Goal: Find specific page/section: Find specific page/section

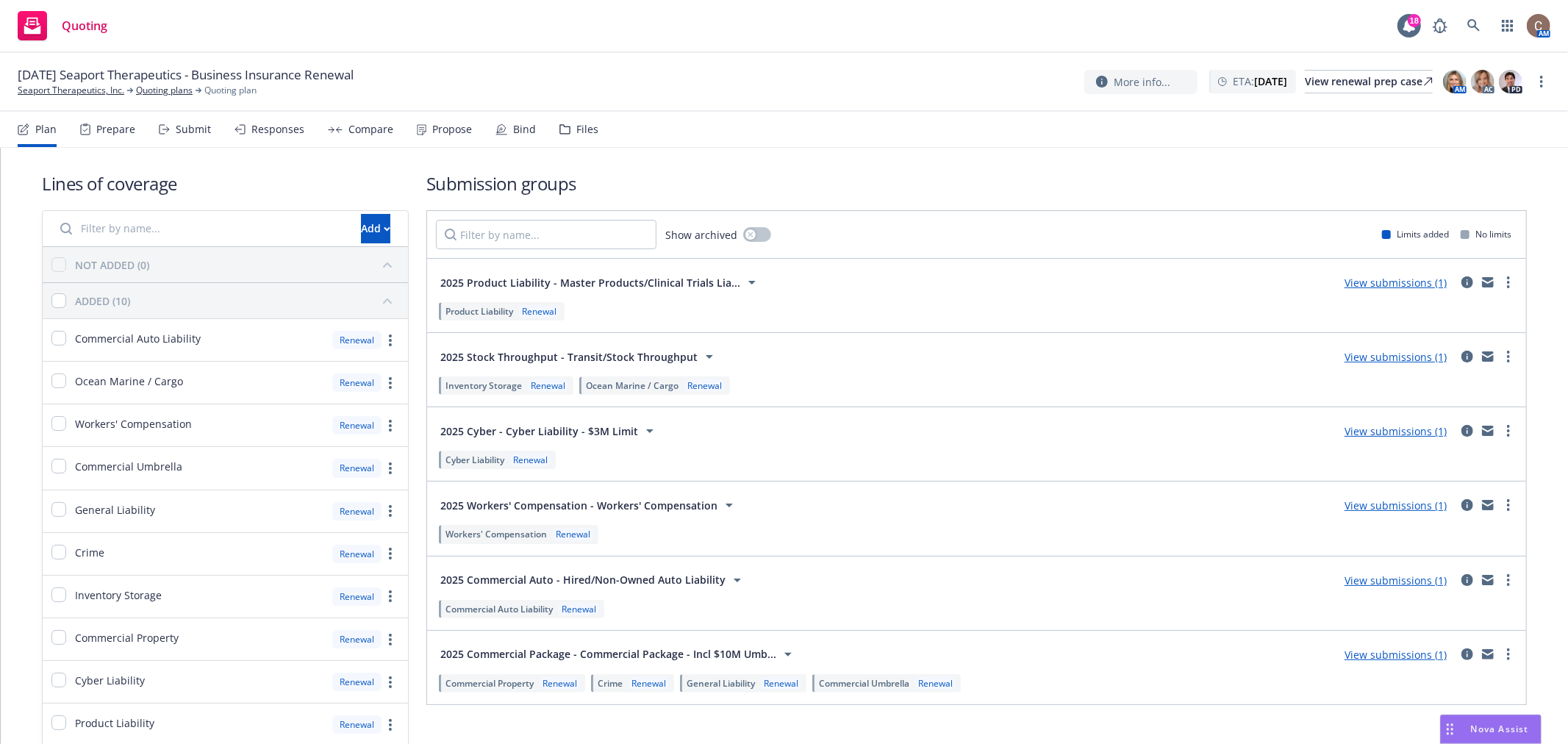
scroll to position [68, 0]
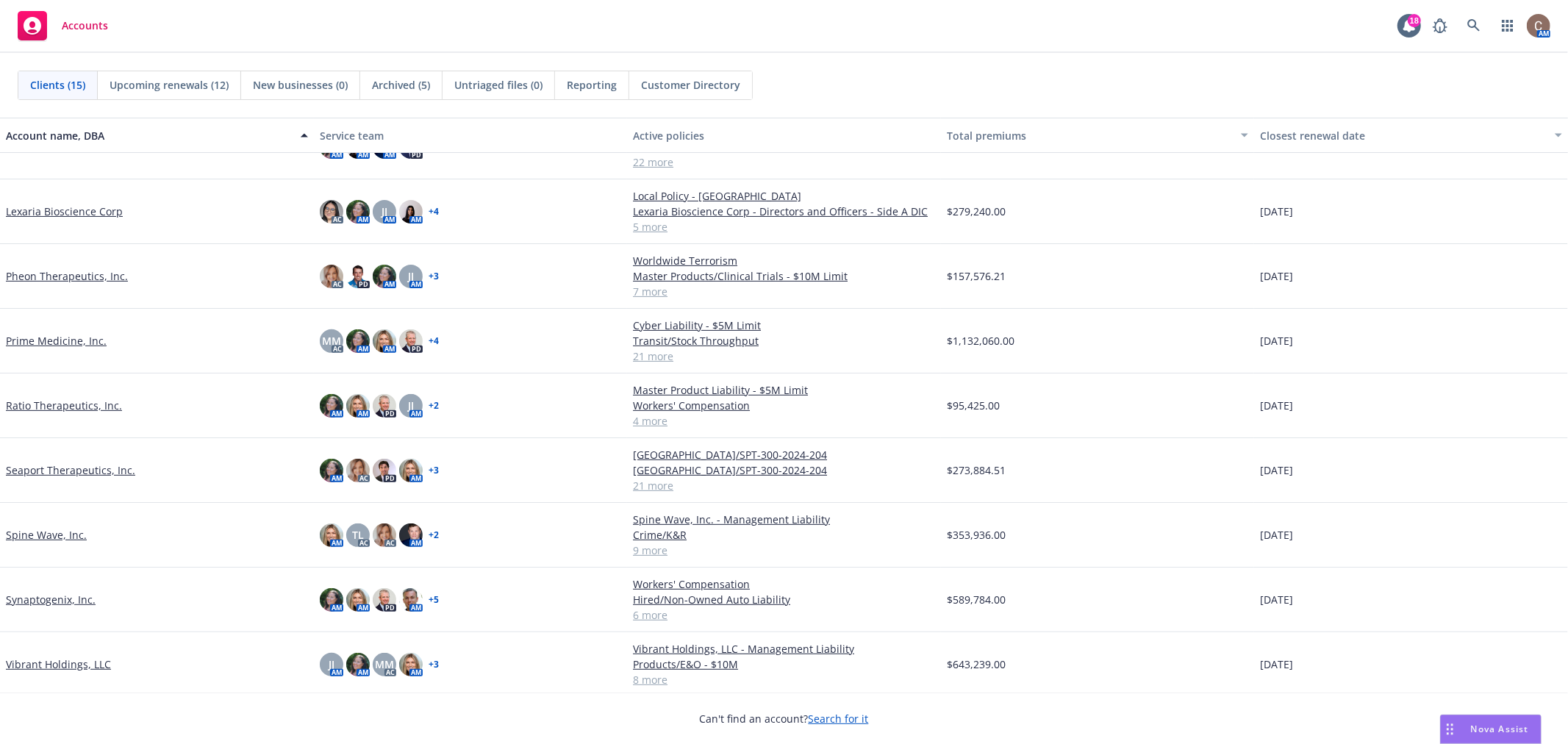
scroll to position [402, 0]
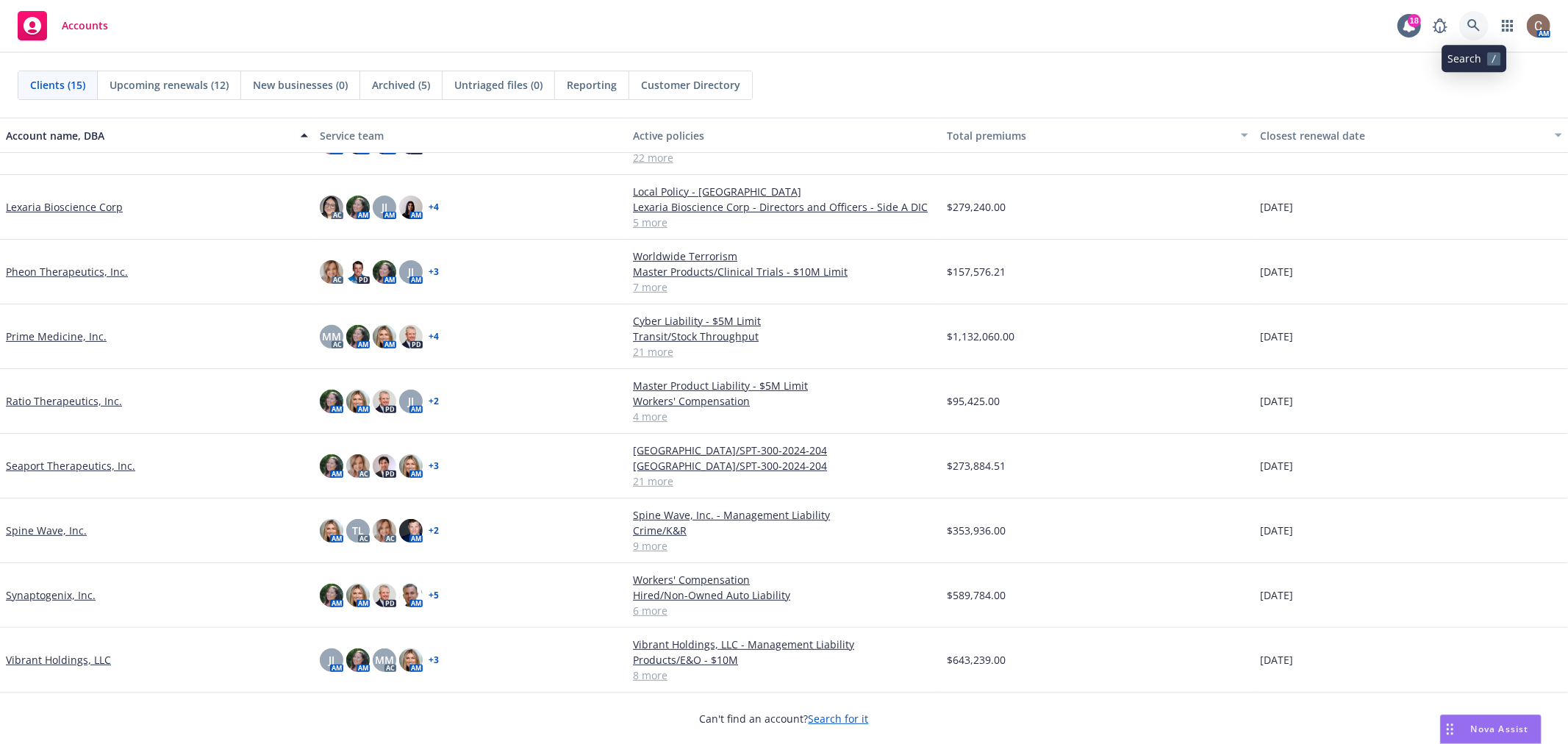
click at [1478, 30] on icon at bounding box center [1473, 25] width 13 height 13
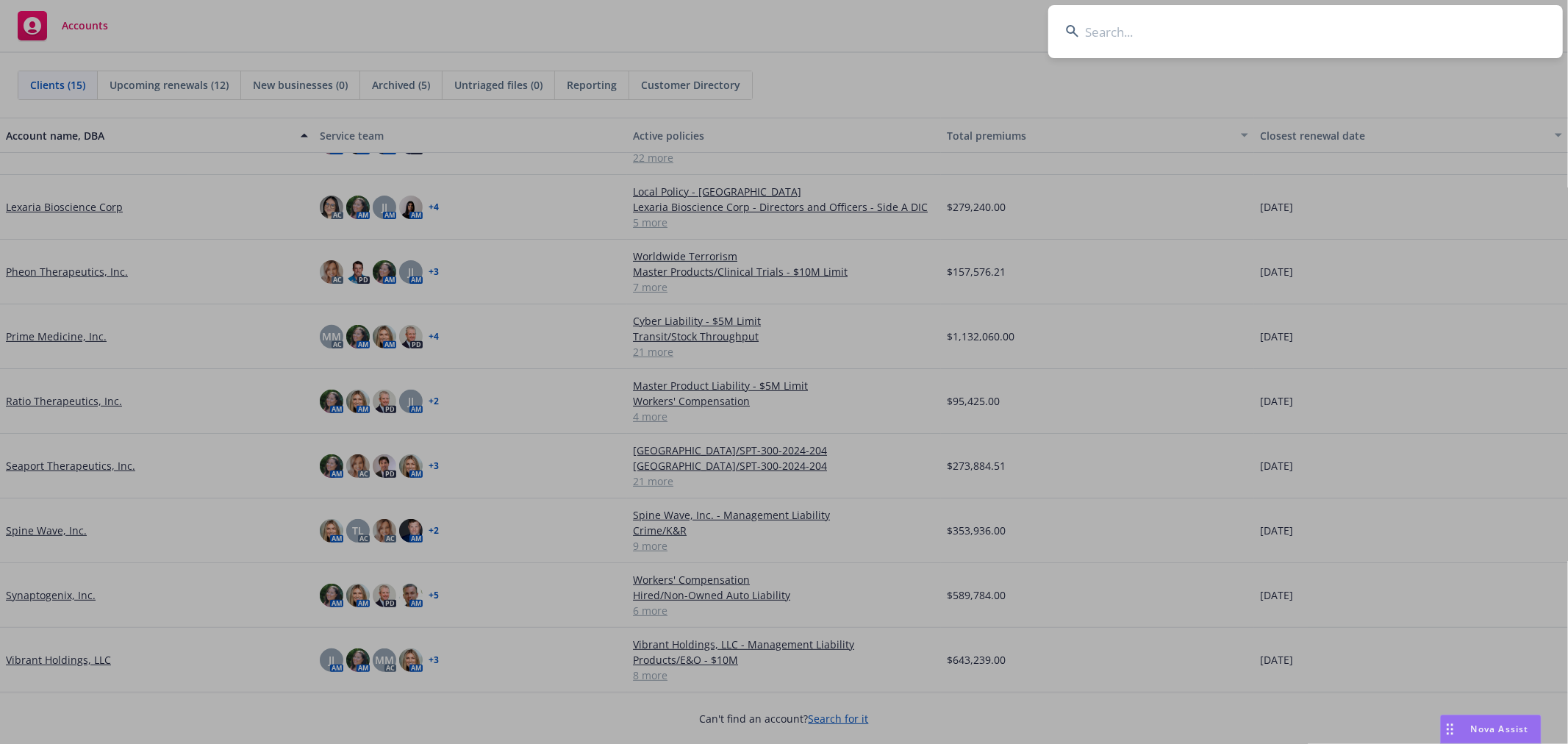
click at [1342, 34] on input at bounding box center [1306, 31] width 514 height 53
type input "writewise"
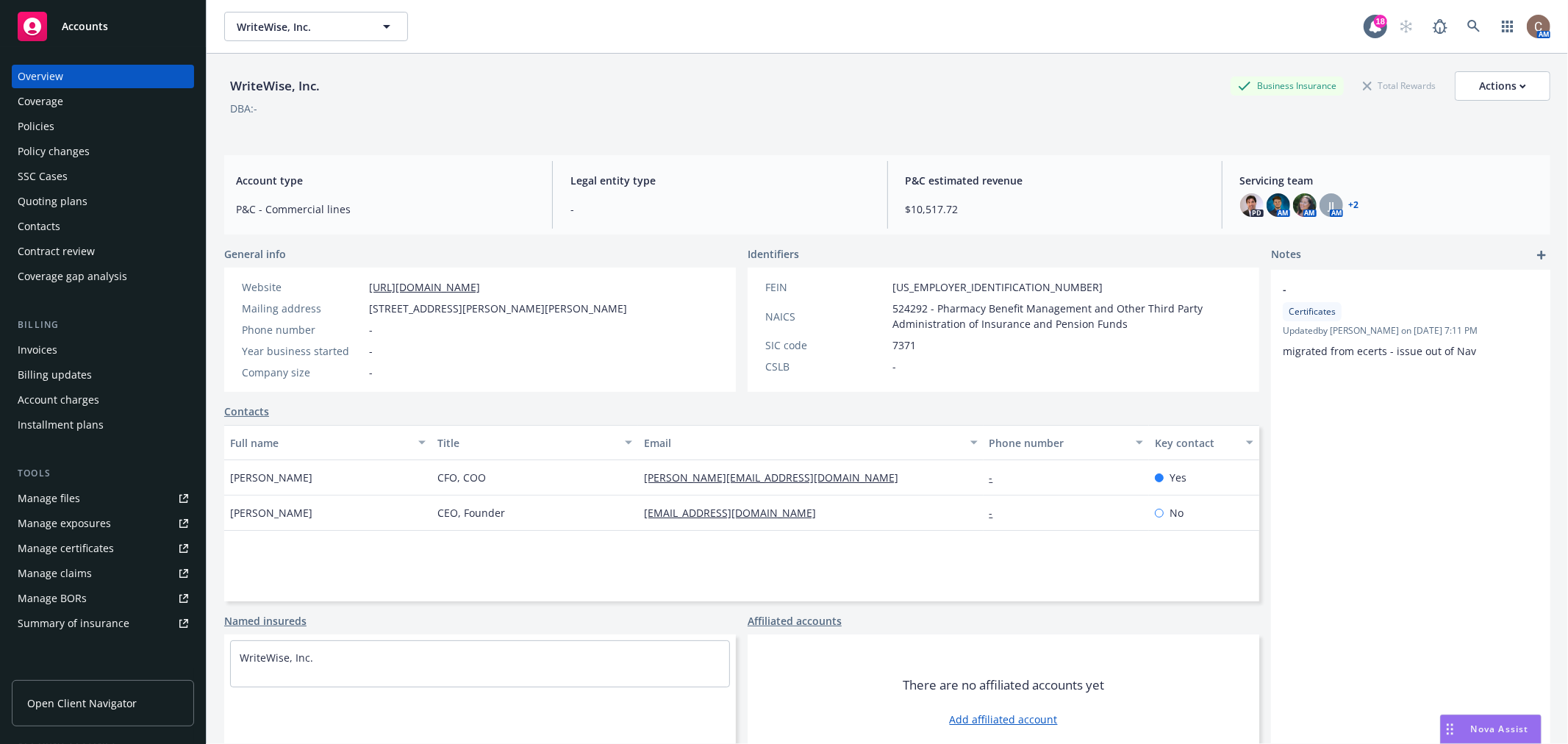
click at [33, 137] on div "Policies" at bounding box center [36, 127] width 37 height 24
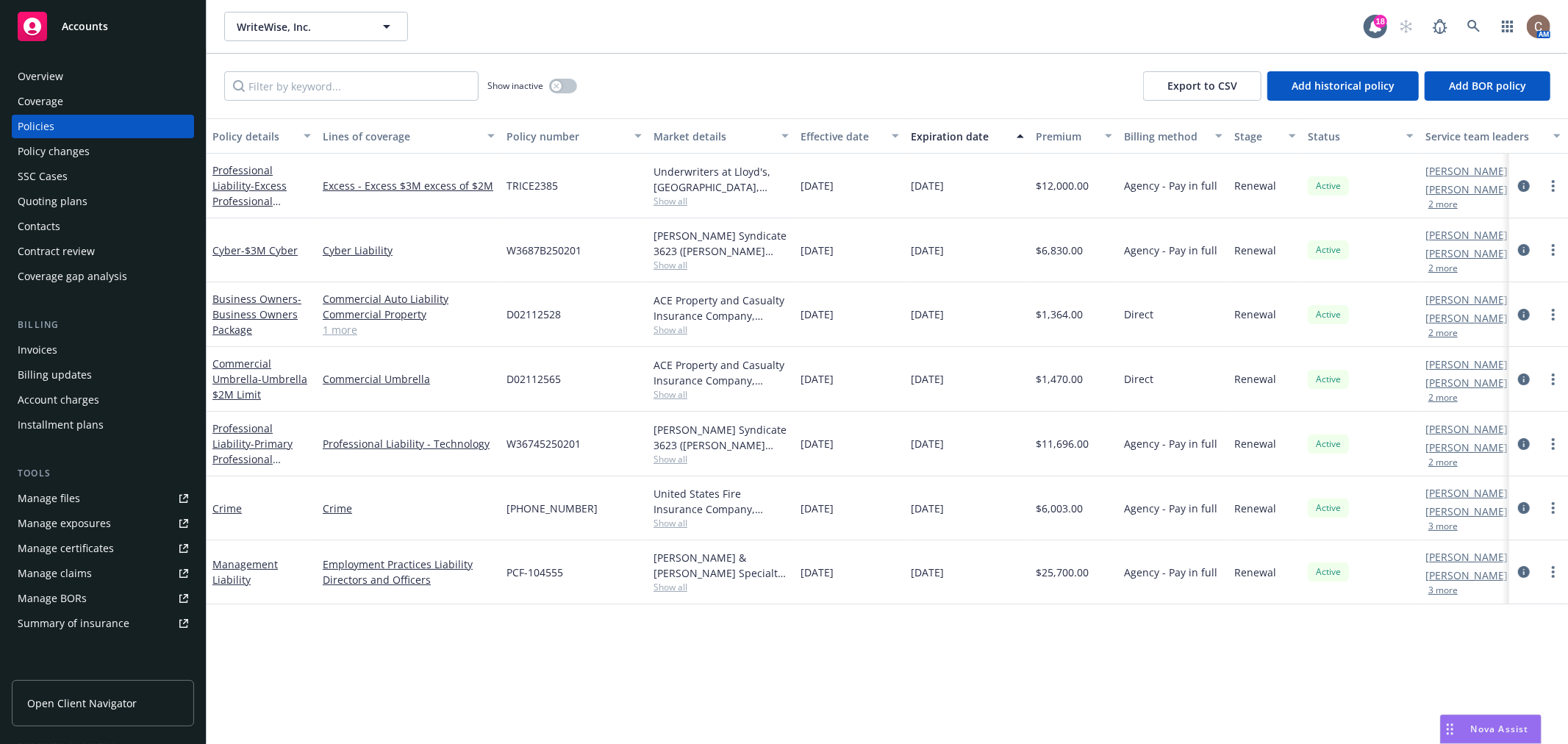
click at [889, 12] on div "WriteWise, Inc. WriteWise, Inc." at bounding box center [794, 27] width 1140 height 30
click at [1103, 9] on div "WriteWise, Inc. WriteWise, Inc. 18 AM" at bounding box center [887, 26] width 1361 height 53
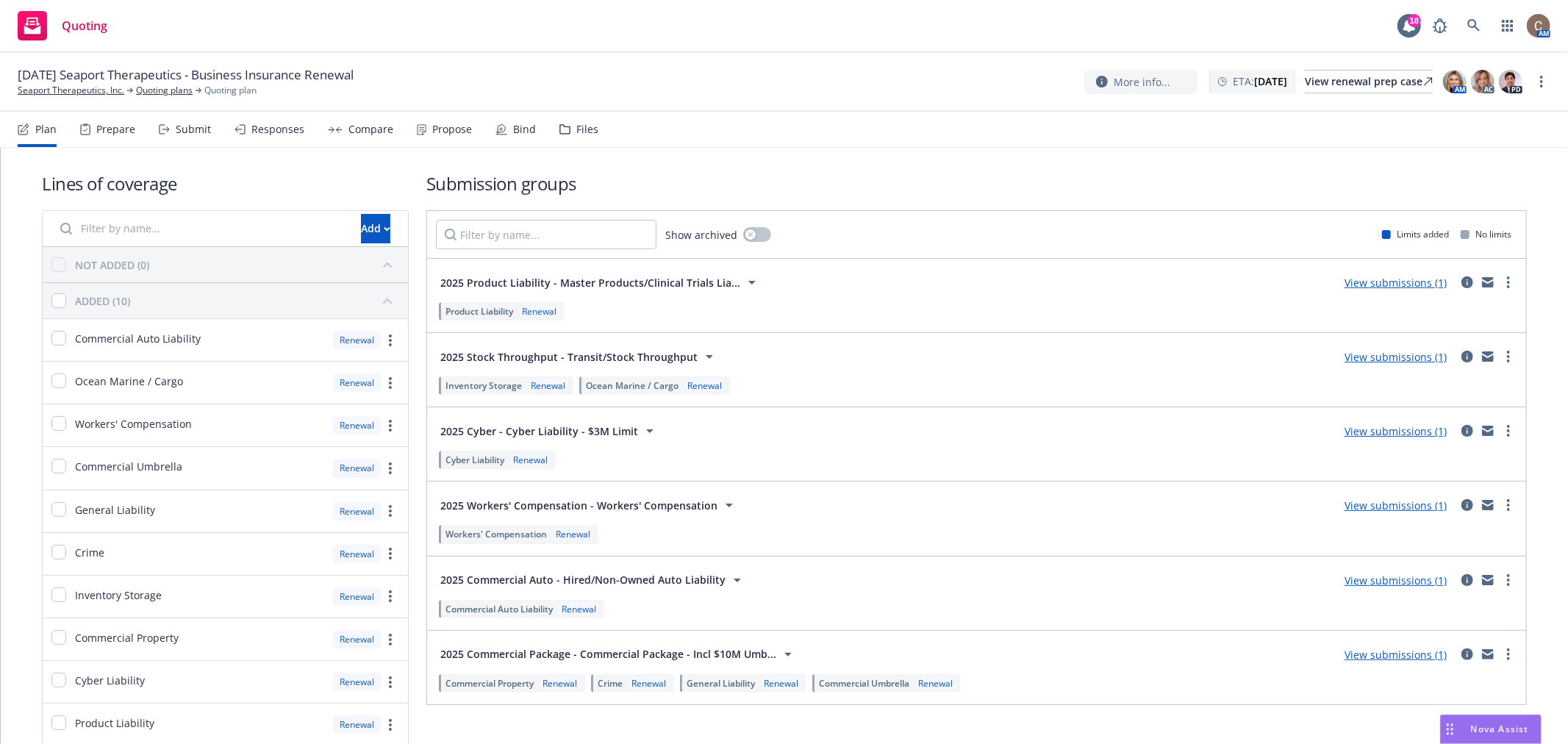
scroll to position [68, 0]
